Goal: Information Seeking & Learning: Learn about a topic

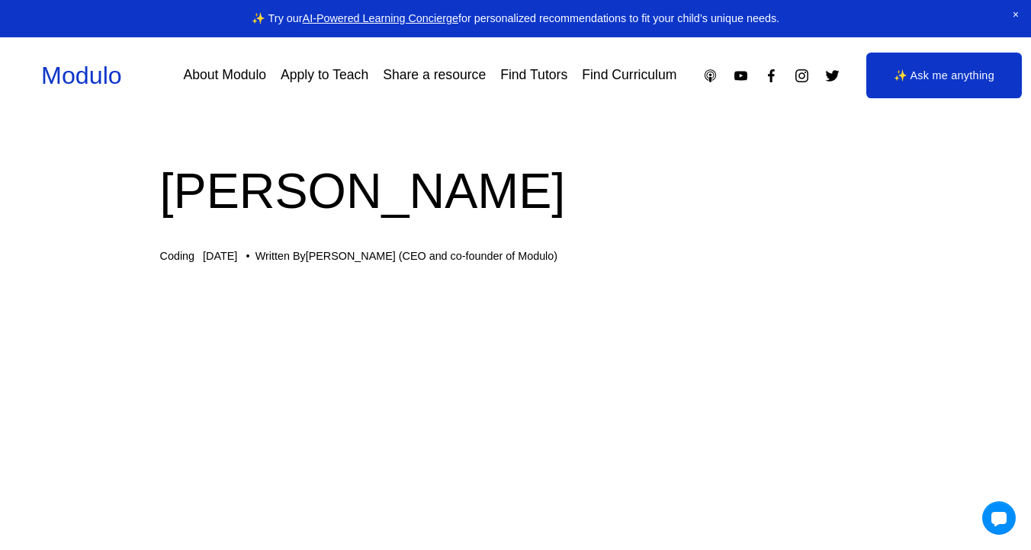
click at [659, 79] on link "Find Curriculum" at bounding box center [629, 76] width 95 height 27
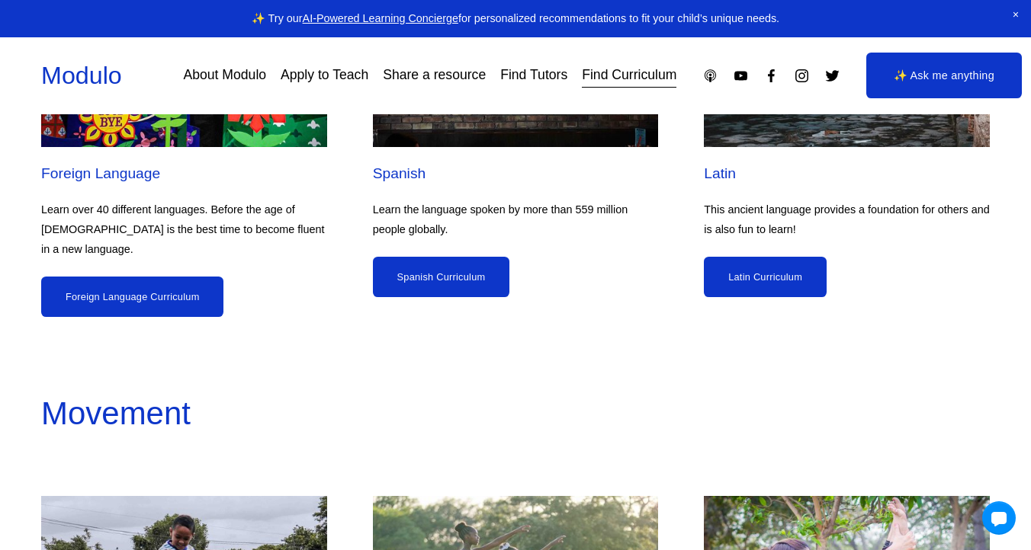
scroll to position [3655, 0]
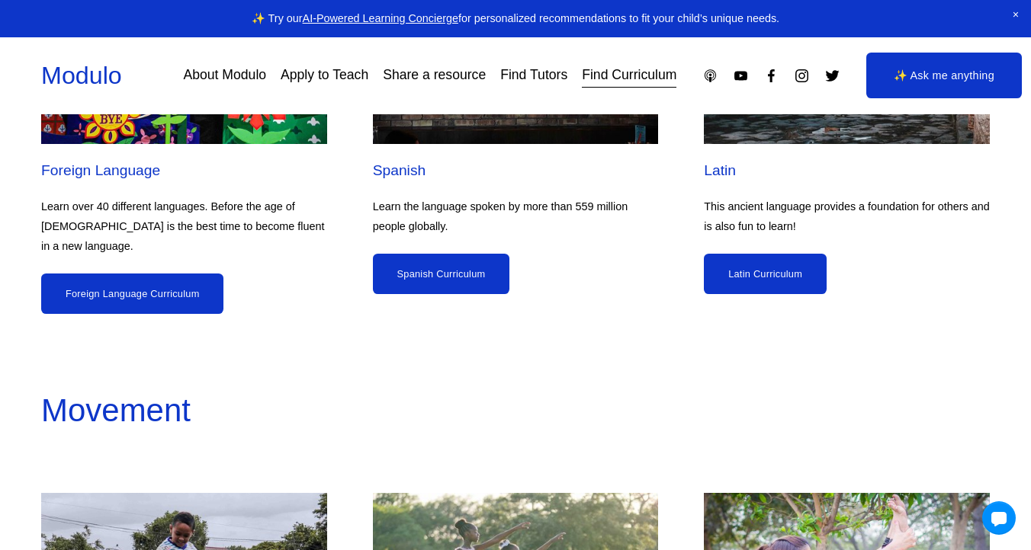
click at [415, 280] on link "Spanish Curriculum" at bounding box center [441, 274] width 137 height 40
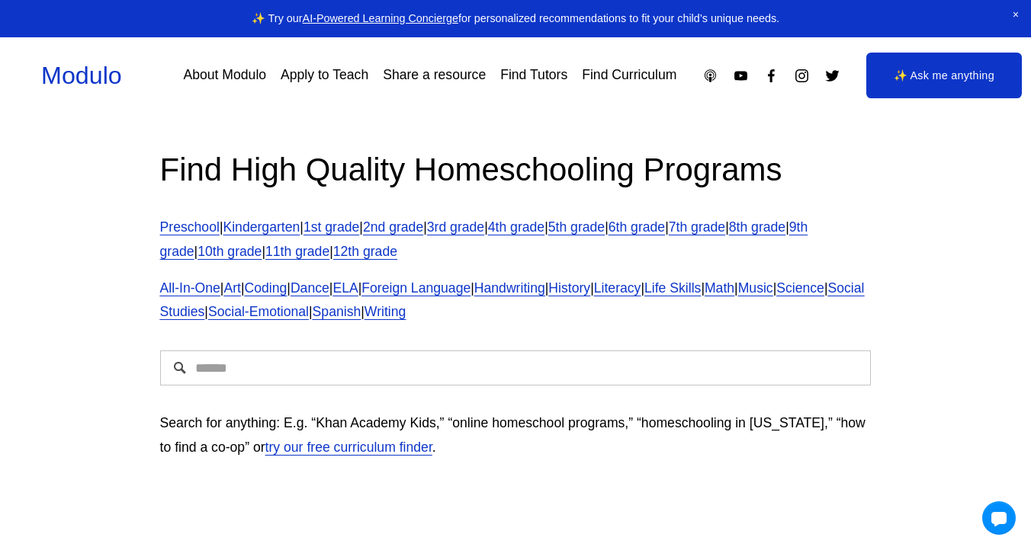
click at [267, 226] on link "Kindergarten" at bounding box center [261, 227] width 77 height 15
click at [267, 233] on link "Kindergarten" at bounding box center [261, 227] width 77 height 15
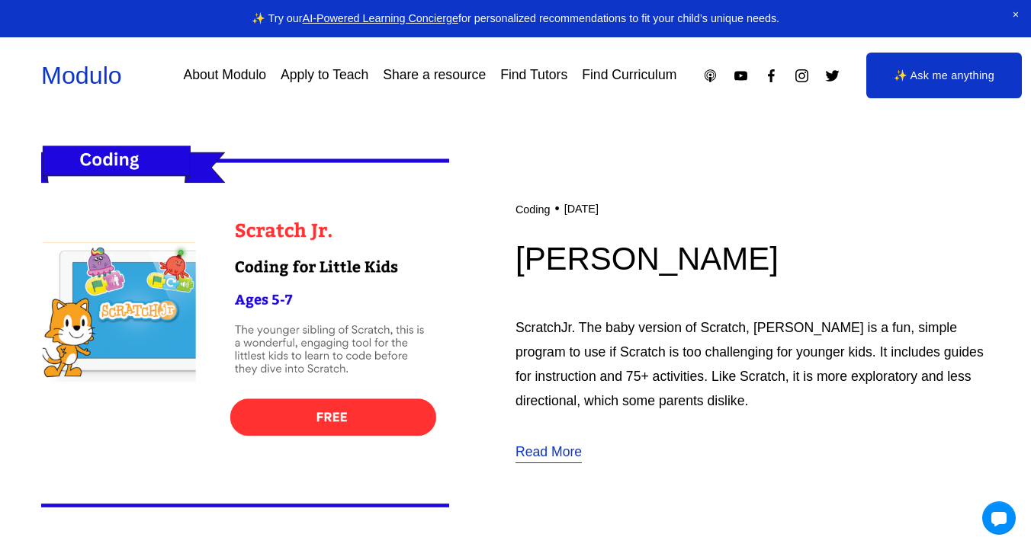
scroll to position [3430, 0]
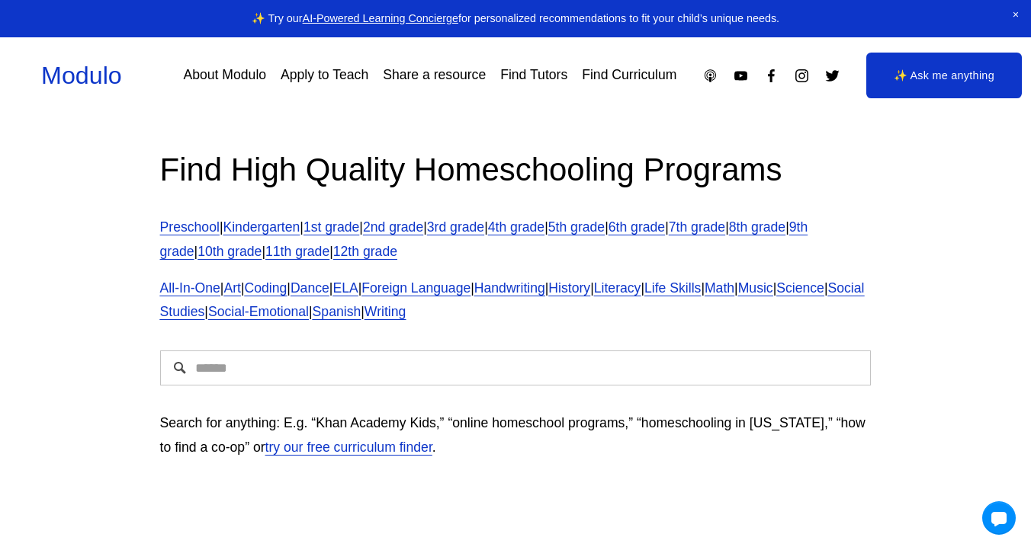
click at [265, 230] on link "Kindergarten" at bounding box center [261, 227] width 77 height 15
click at [1021, 13] on span "Close Announcement" at bounding box center [1015, 15] width 30 height 30
